Goal: Task Accomplishment & Management: Complete application form

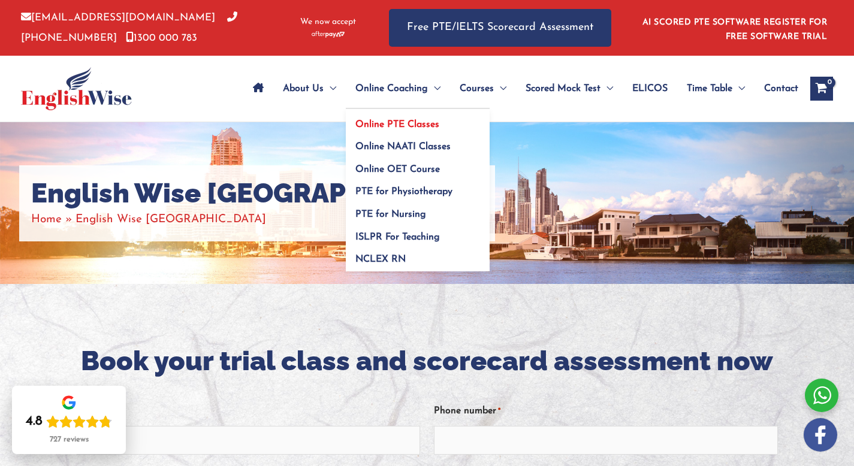
click at [407, 122] on span "Online PTE Classes" at bounding box center [397, 125] width 84 height 10
